Goal: Task Accomplishment & Management: Manage account settings

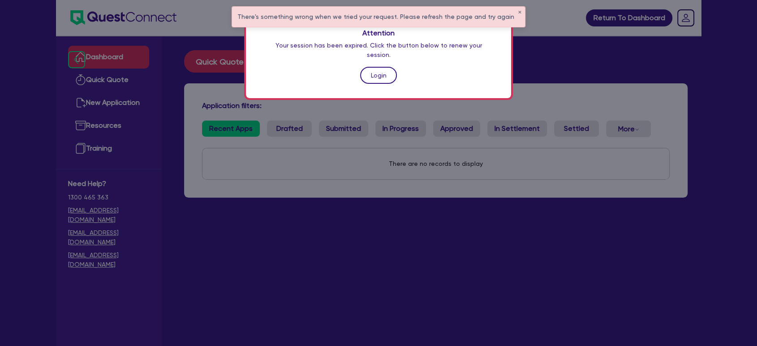
click at [378, 67] on link "Login" at bounding box center [378, 75] width 37 height 17
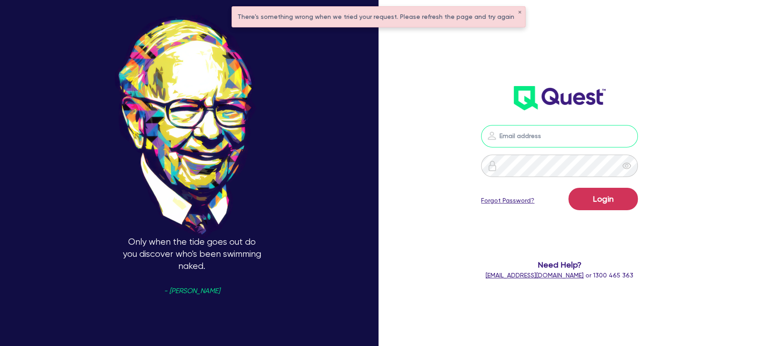
click at [530, 133] on input "email" at bounding box center [559, 136] width 157 height 22
type input "[PERSON_NAME][EMAIL_ADDRESS][PERSON_NAME][DOMAIN_NAME]"
drag, startPoint x: 699, startPoint y: 115, endPoint x: 680, endPoint y: 139, distance: 30.7
click at [697, 115] on div "[PERSON_NAME][EMAIL_ADDRESS][PERSON_NAME][DOMAIN_NAME] Login Forgot Password? N…" at bounding box center [570, 173] width 252 height 428
click at [510, 202] on link "Forgot Password?" at bounding box center [507, 200] width 53 height 9
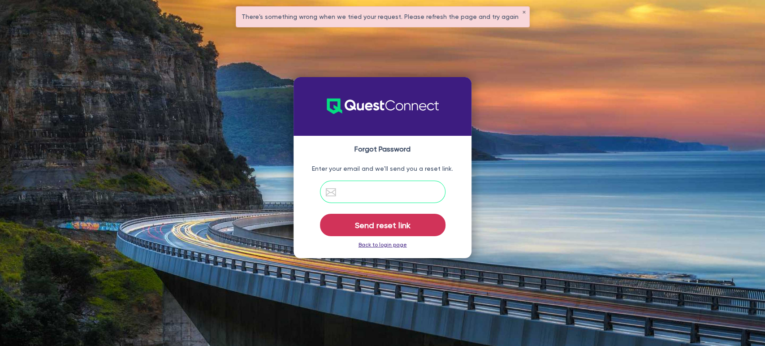
click at [376, 189] on input "email" at bounding box center [382, 192] width 125 height 22
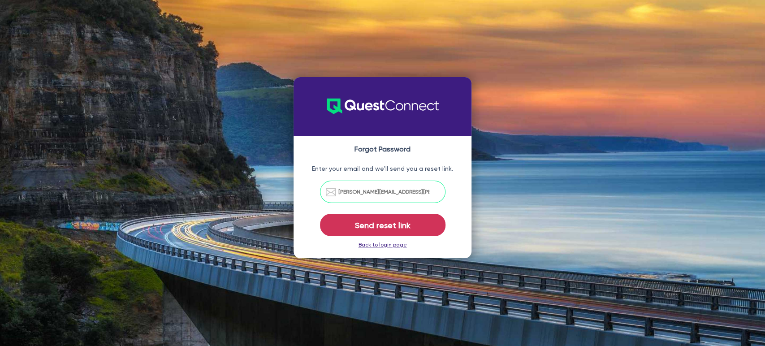
type input "[PERSON_NAME][EMAIL_ADDRESS][PERSON_NAME][DOMAIN_NAME]"
click at [448, 166] on p "Enter your email and we'll send you a reset link." at bounding box center [383, 168] width 160 height 9
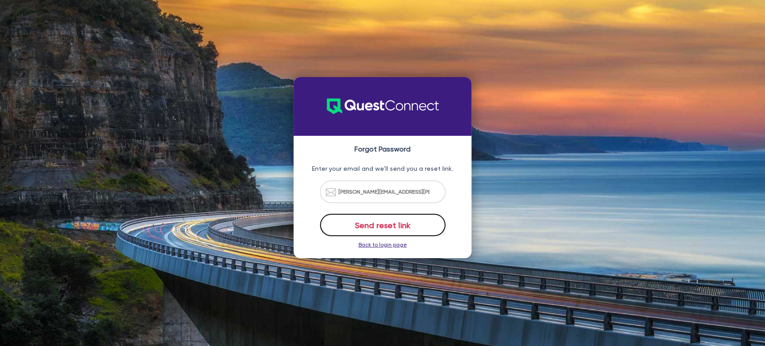
click at [383, 220] on button "Send reset link" at bounding box center [382, 225] width 125 height 22
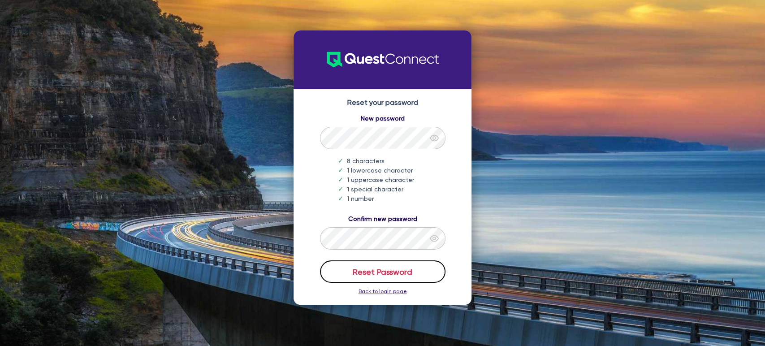
click at [398, 273] on button "Reset Password" at bounding box center [382, 271] width 125 height 22
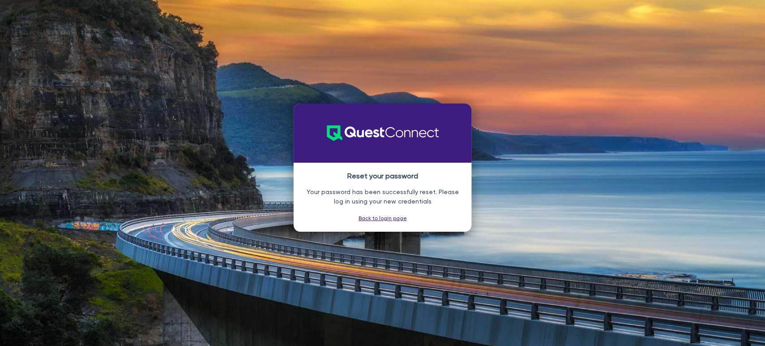
click at [384, 216] on link "Back to login page" at bounding box center [383, 218] width 48 height 6
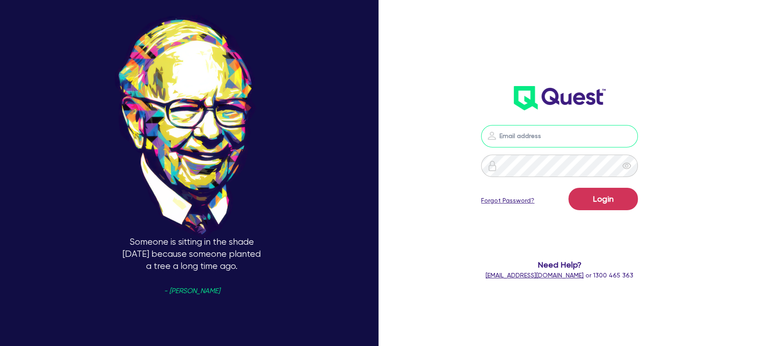
click at [560, 129] on input "email" at bounding box center [559, 136] width 157 height 22
type input "[PERSON_NAME][EMAIL_ADDRESS][PERSON_NAME][DOMAIN_NAME]"
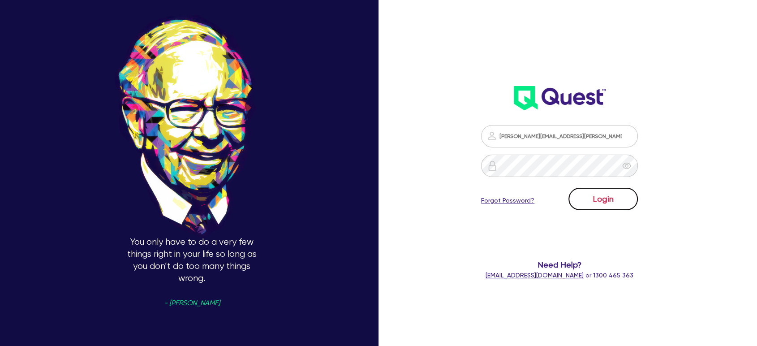
click at [611, 195] on button "Login" at bounding box center [603, 199] width 69 height 22
